Goal: Information Seeking & Learning: Check status

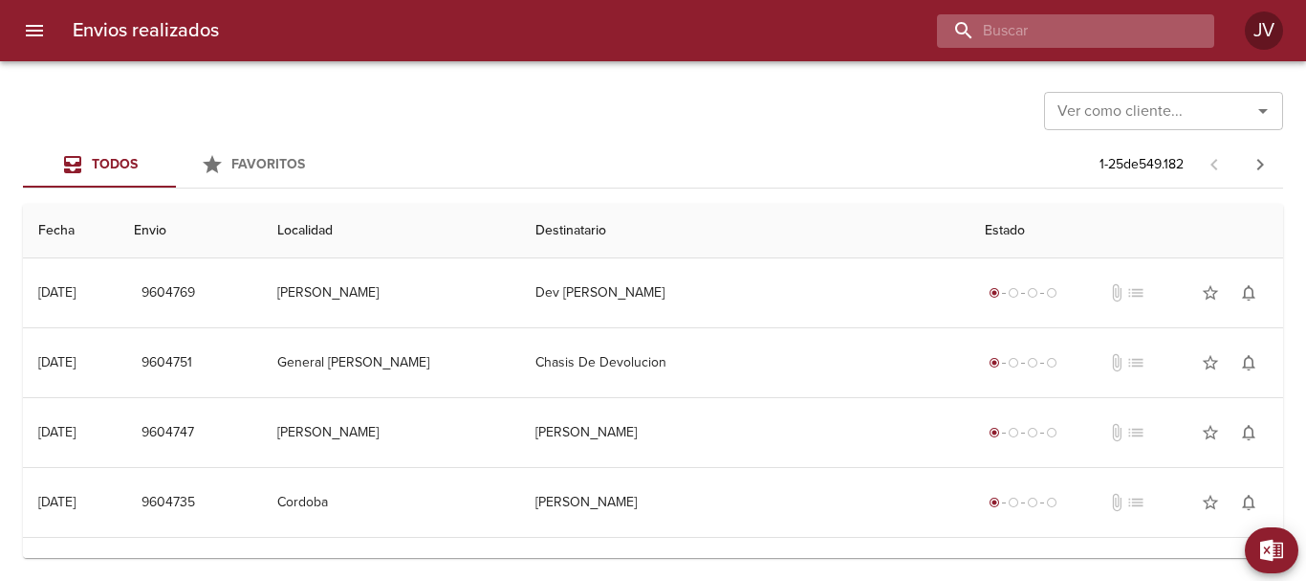
click at [1154, 19] on input "buscar" at bounding box center [1059, 30] width 245 height 33
type input "[PERSON_NAME] [PERSON_NAME]"
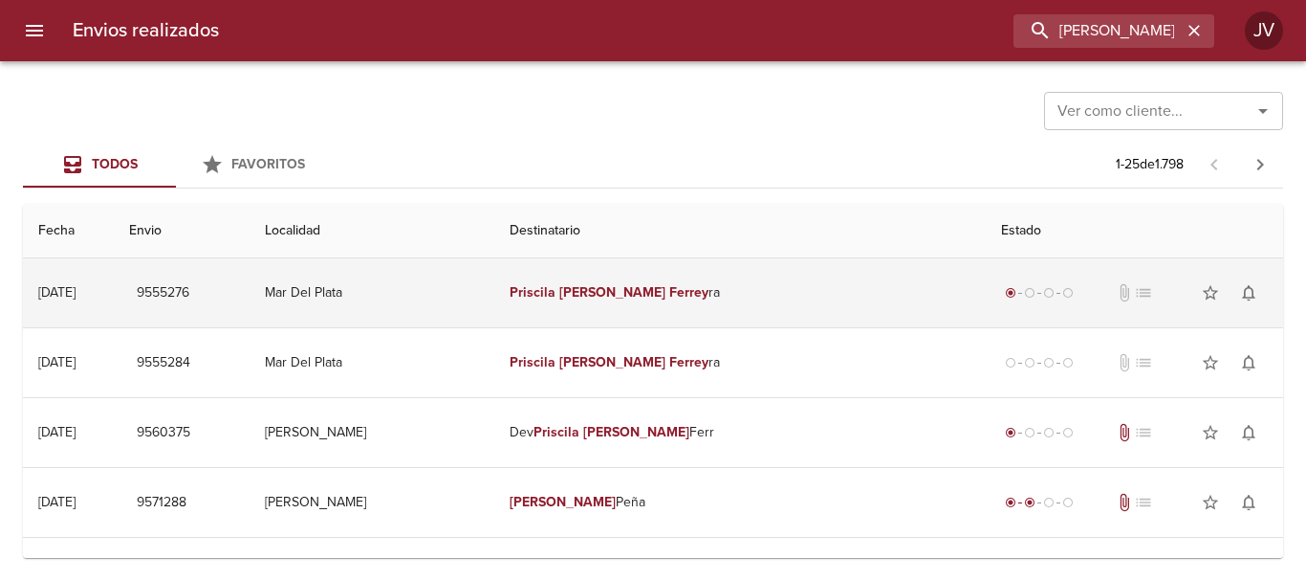
click at [692, 279] on td "[PERSON_NAME] [PERSON_NAME] ra" at bounding box center [740, 292] width 492 height 69
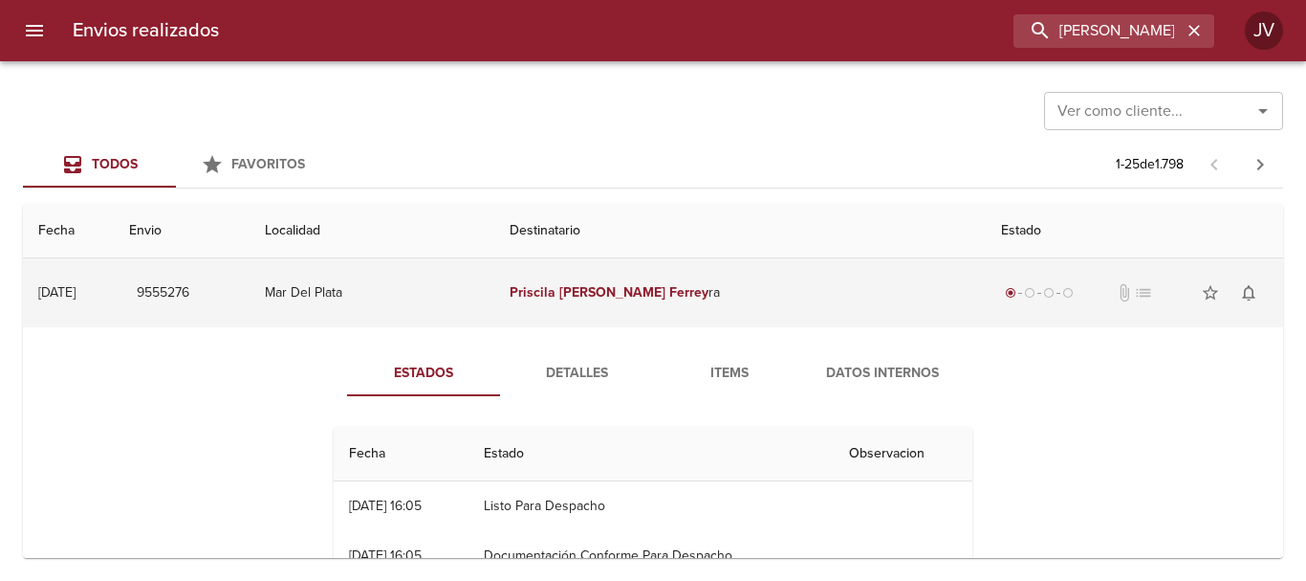
click at [681, 299] on td "[PERSON_NAME] [PERSON_NAME] ra" at bounding box center [740, 292] width 492 height 69
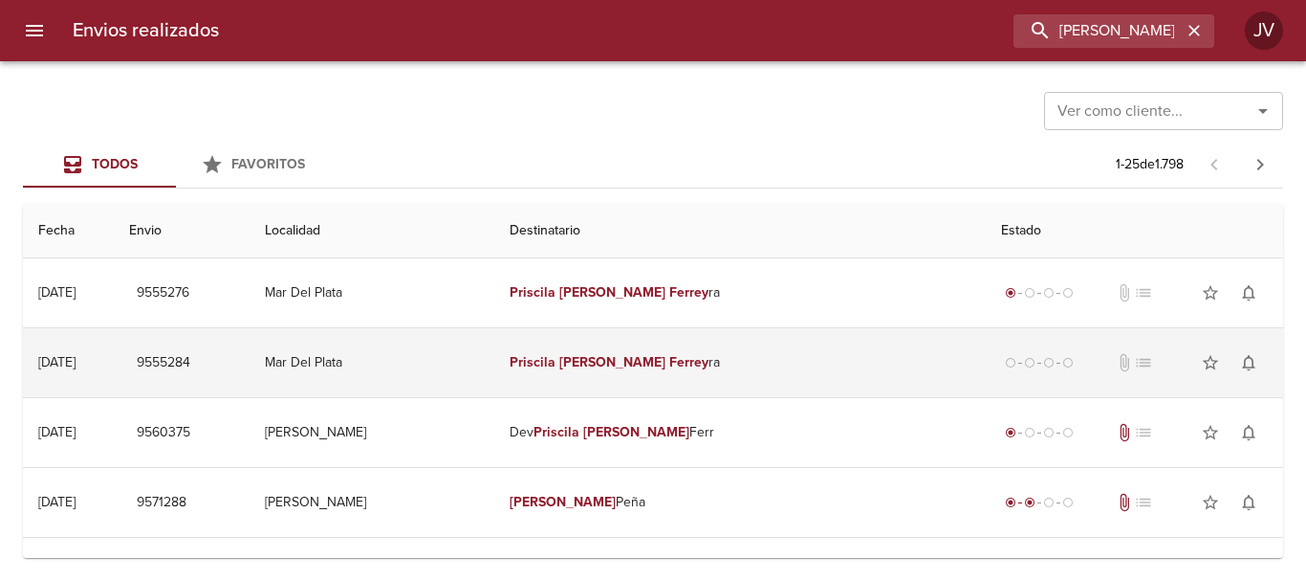
click at [664, 339] on td "[PERSON_NAME] [PERSON_NAME] ra" at bounding box center [740, 362] width 492 height 69
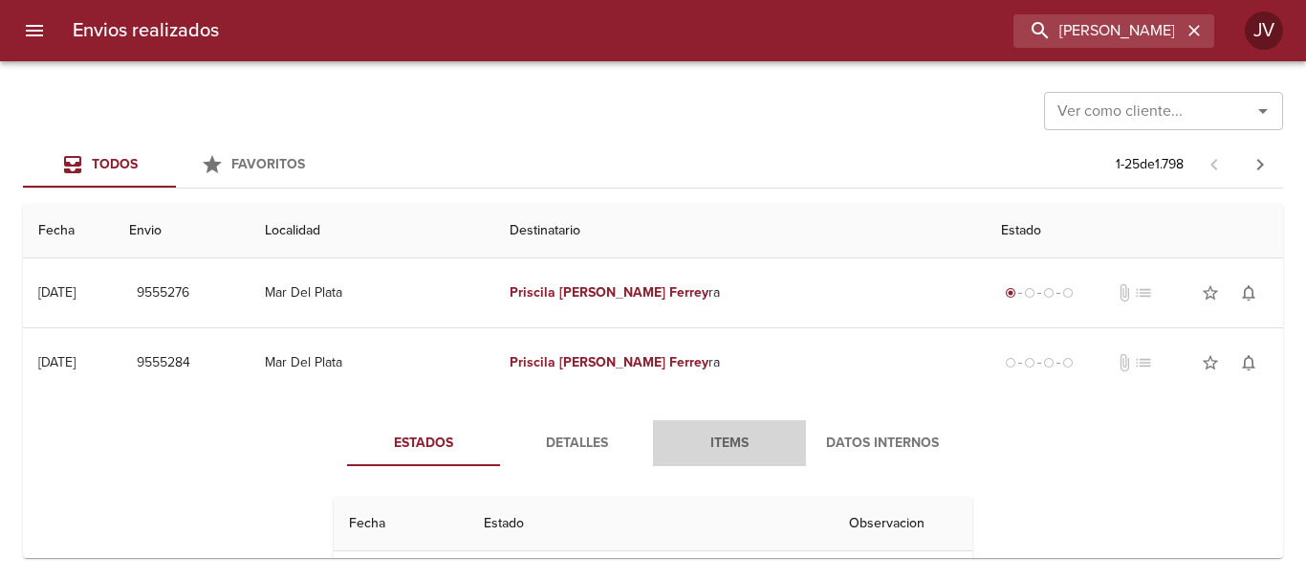
click at [708, 440] on span "Items" at bounding box center [730, 443] width 130 height 24
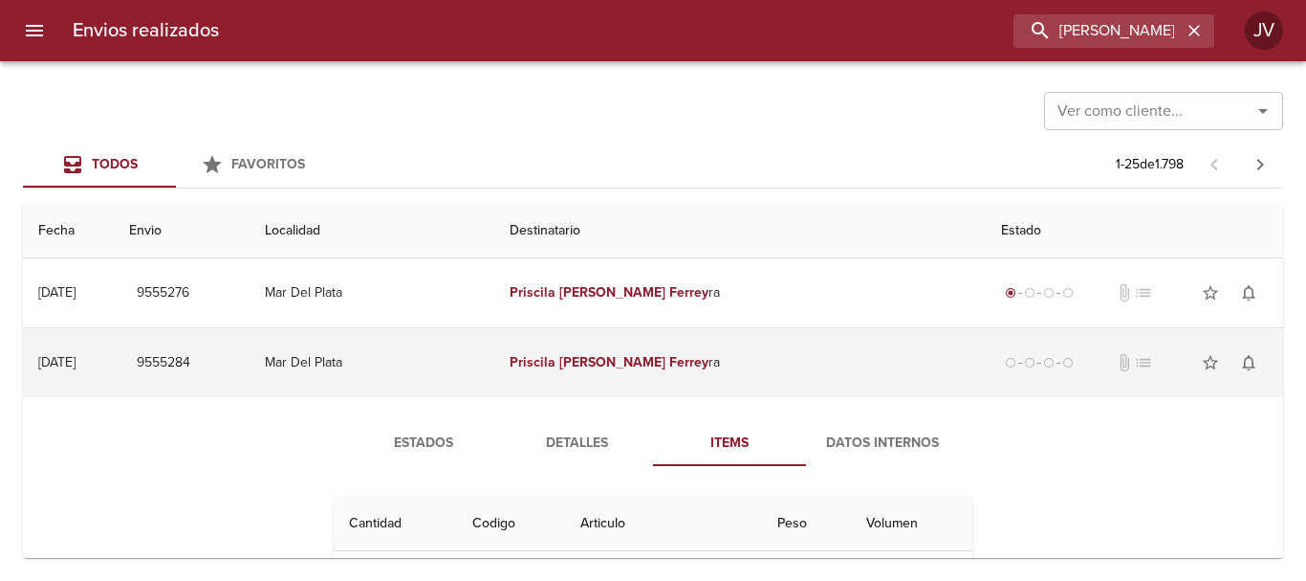
click at [725, 350] on td "[PERSON_NAME] [PERSON_NAME] ra" at bounding box center [740, 362] width 492 height 69
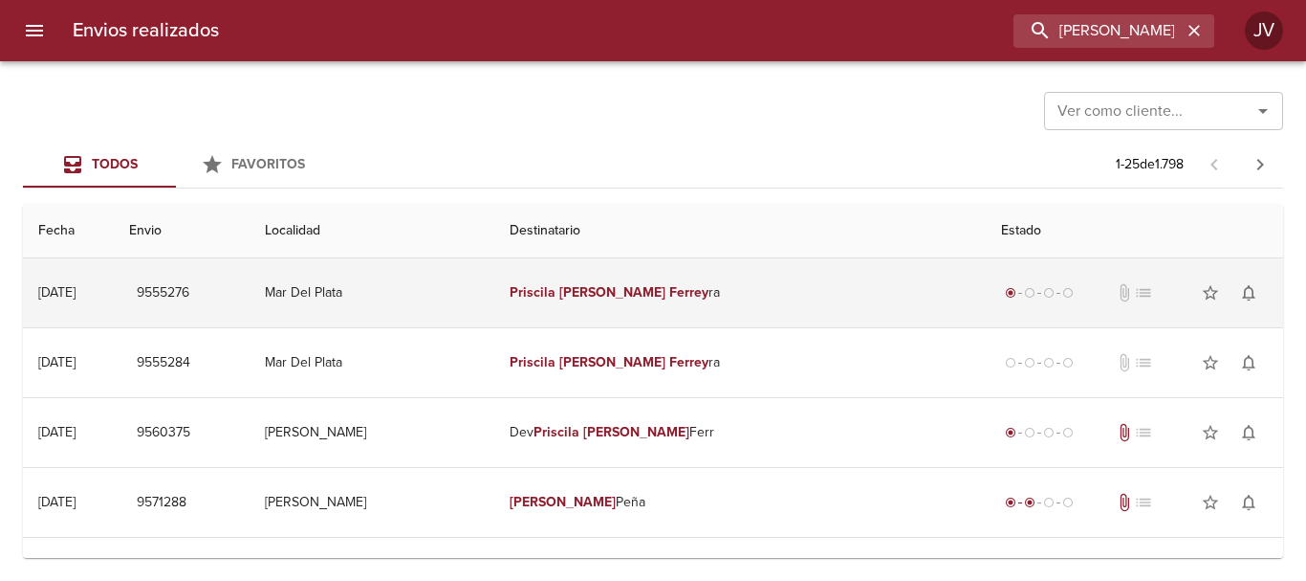
click at [709, 299] on em "Ferrey" at bounding box center [688, 292] width 39 height 16
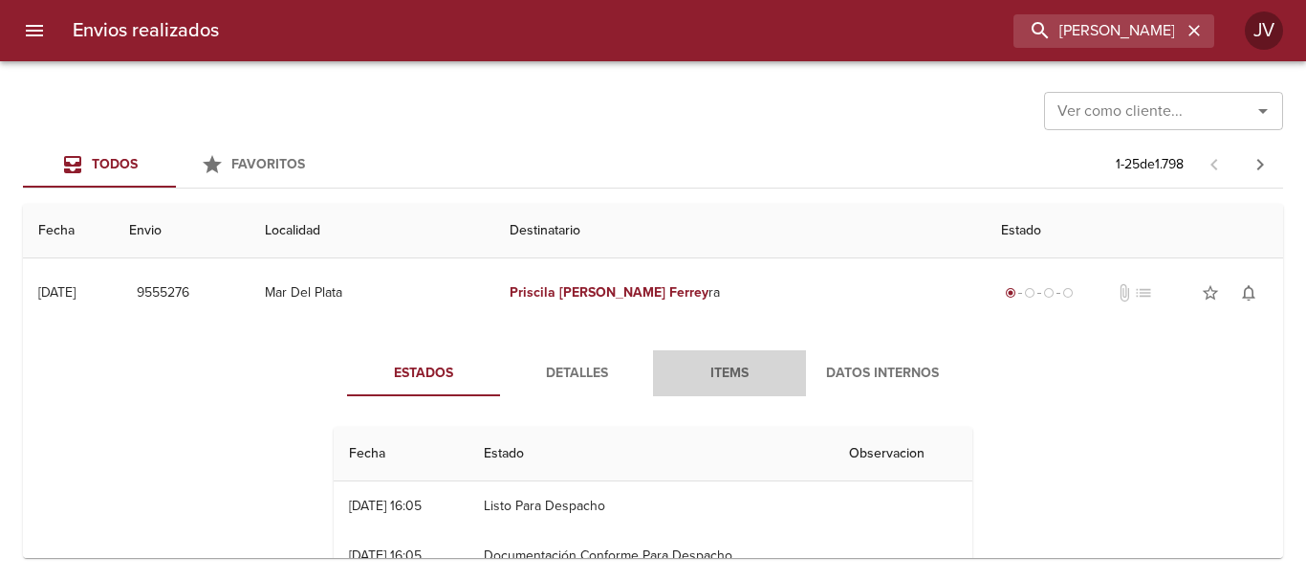
click at [729, 371] on span "Items" at bounding box center [730, 374] width 130 height 24
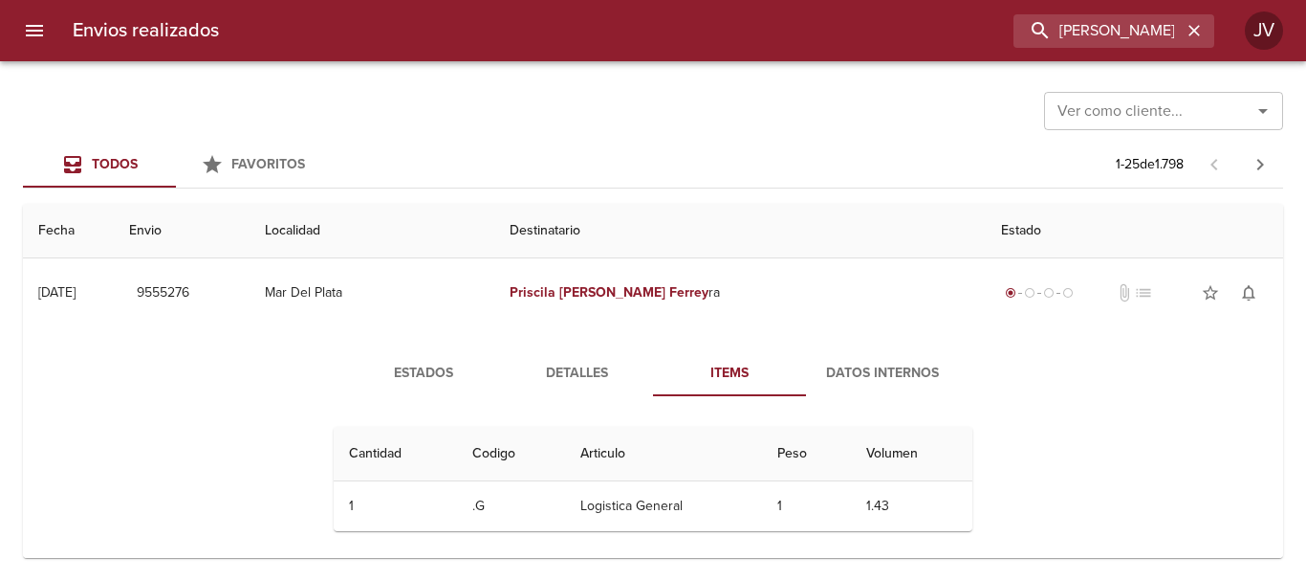
click at [734, 367] on span "Items" at bounding box center [730, 374] width 130 height 24
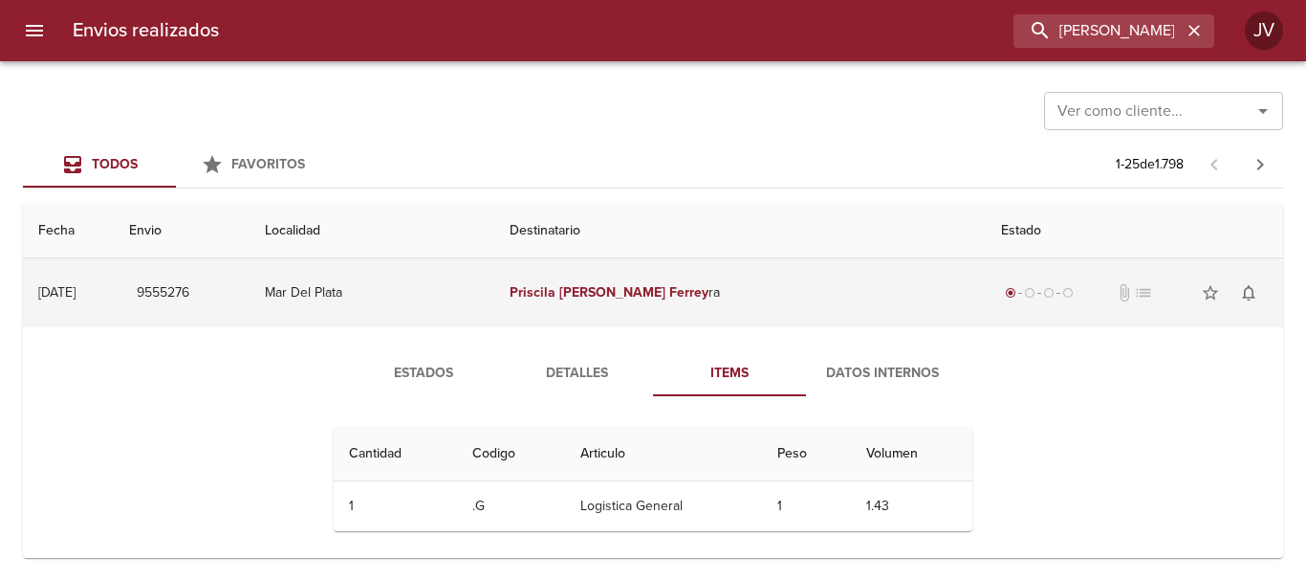
click at [750, 291] on td "[PERSON_NAME] [PERSON_NAME] ra" at bounding box center [740, 292] width 492 height 69
